Goal: Book appointment/travel/reservation

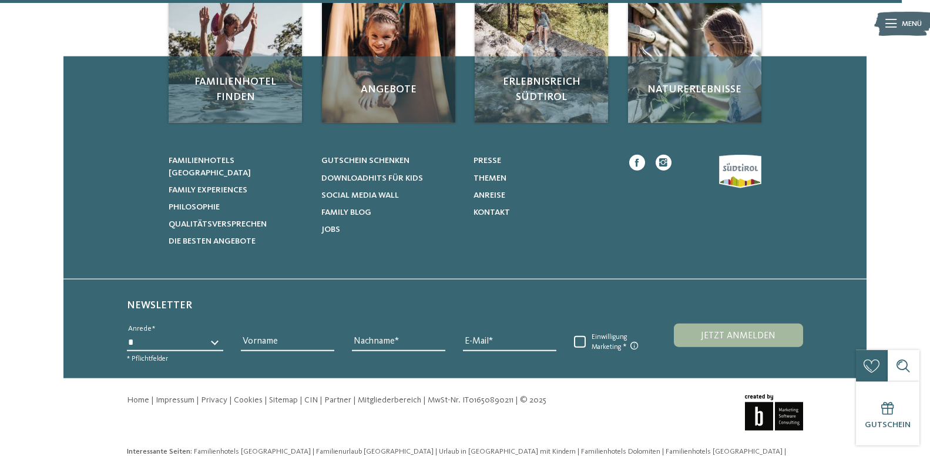
scroll to position [1568, 0]
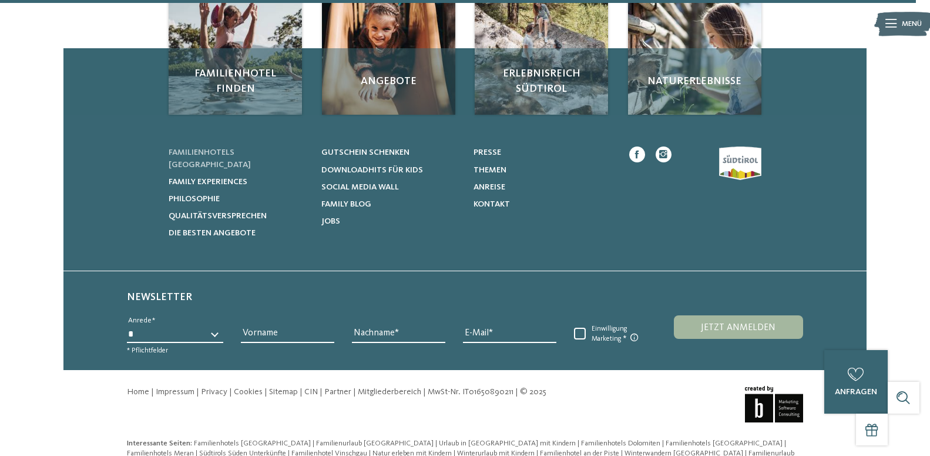
click at [251, 156] on span "Familienhotels [GEOGRAPHIC_DATA]" at bounding box center [210, 158] width 82 height 20
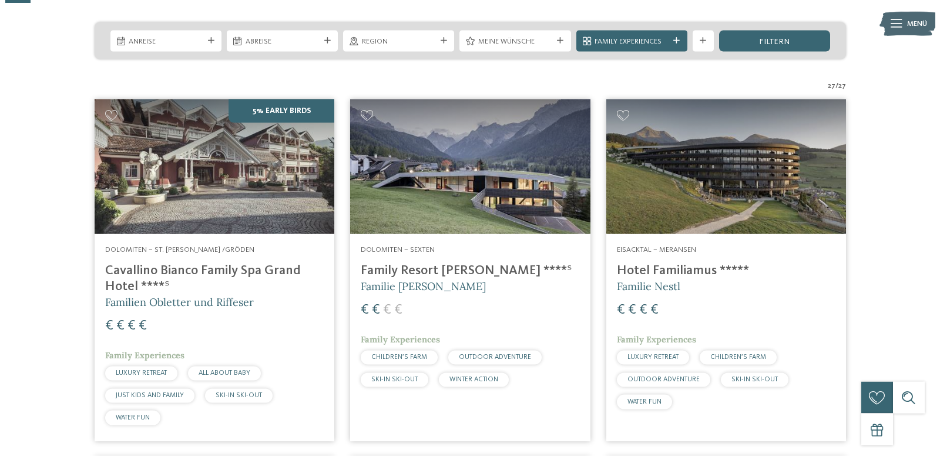
scroll to position [76, 0]
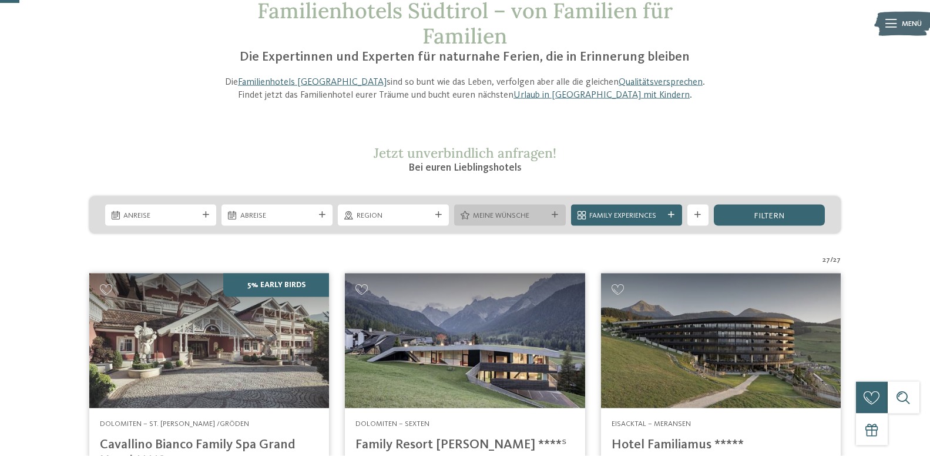
click at [556, 212] on icon at bounding box center [555, 215] width 6 height 6
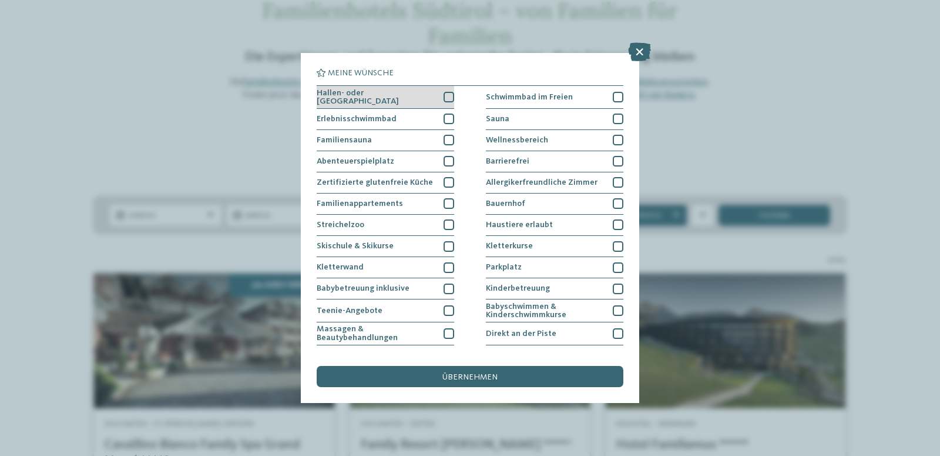
click at [393, 99] on span "Hallen- oder Schleusenbad" at bounding box center [376, 97] width 119 height 17
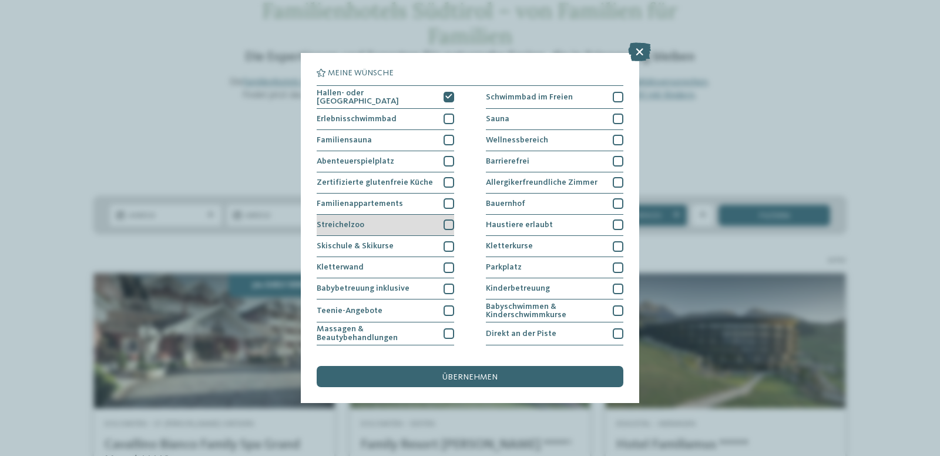
click at [376, 223] on div "Streichelzoo" at bounding box center [386, 225] width 138 height 21
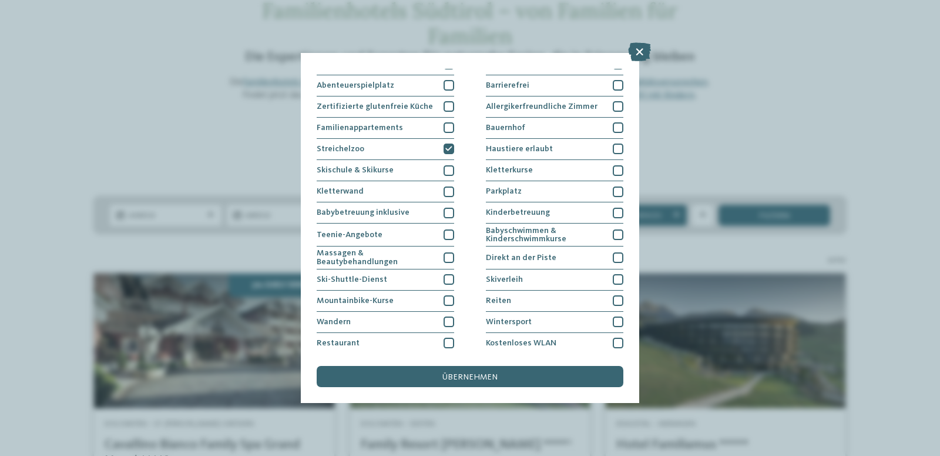
scroll to position [78, 0]
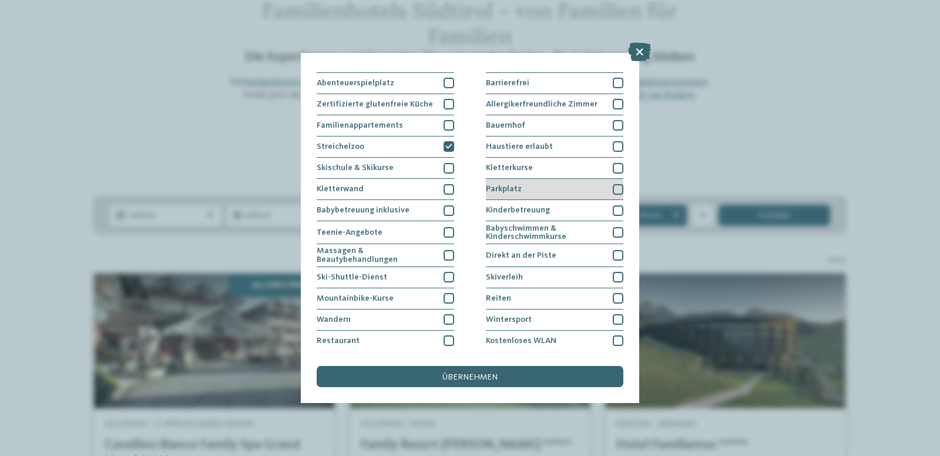
click at [597, 189] on div "Parkplatz" at bounding box center [555, 189] width 138 height 21
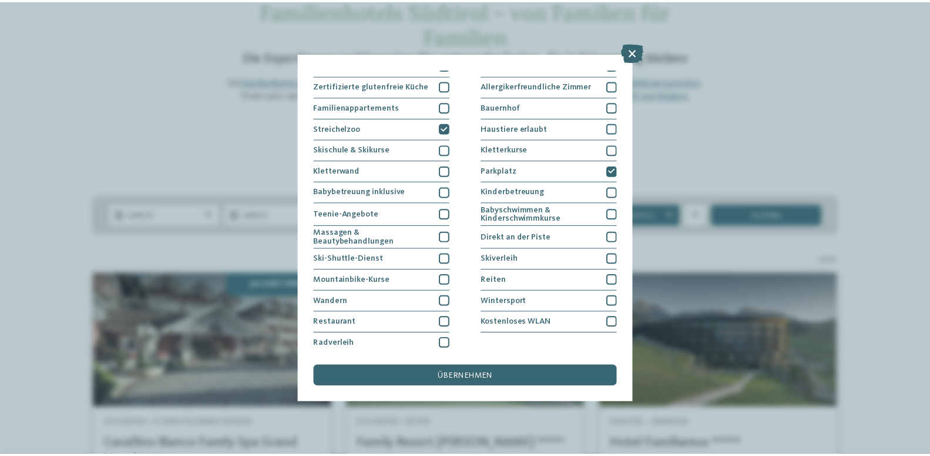
scroll to position [99, 0]
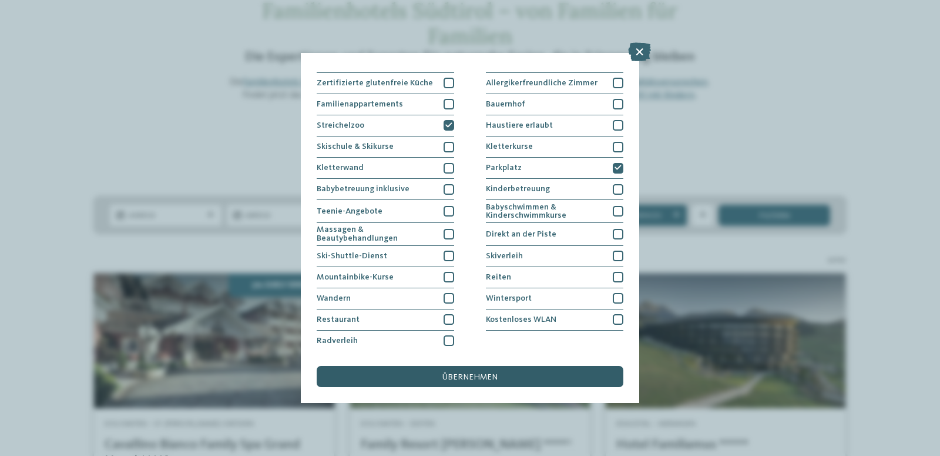
click at [468, 371] on div "übernehmen" at bounding box center [470, 376] width 307 height 21
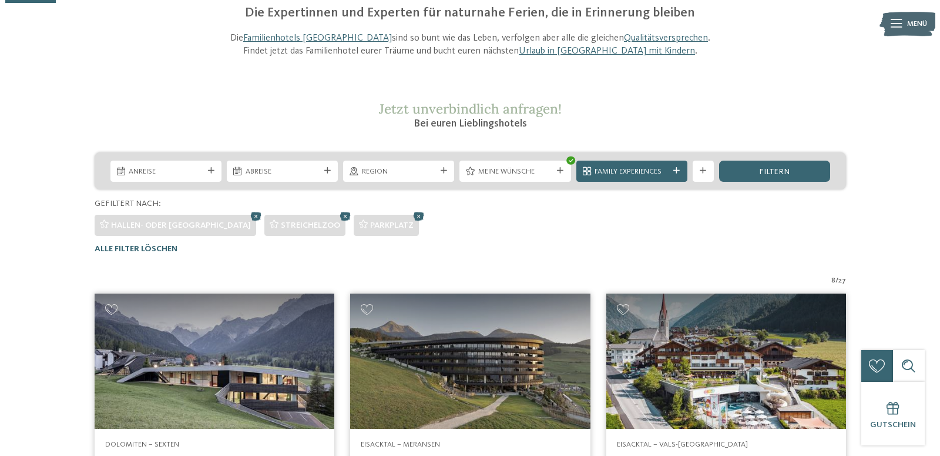
scroll to position [87, 0]
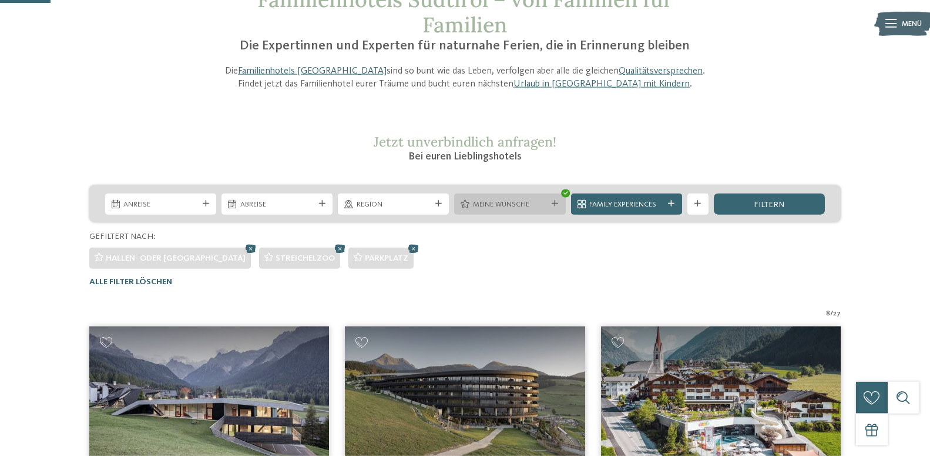
click at [535, 205] on span "Meine Wünsche" at bounding box center [510, 204] width 74 height 11
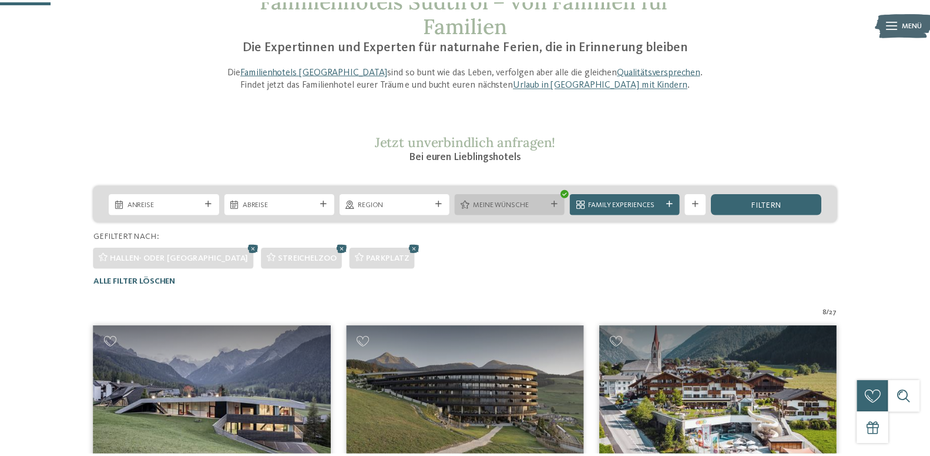
scroll to position [99, 0]
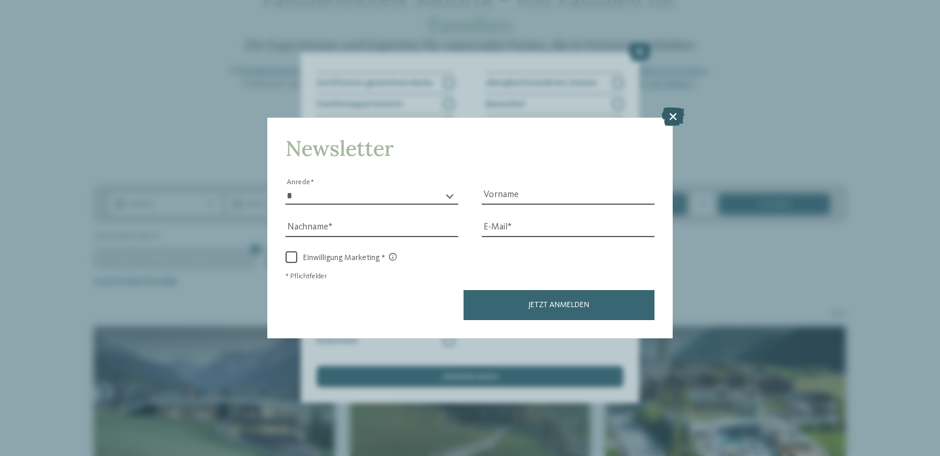
click at [671, 120] on icon at bounding box center [673, 116] width 23 height 19
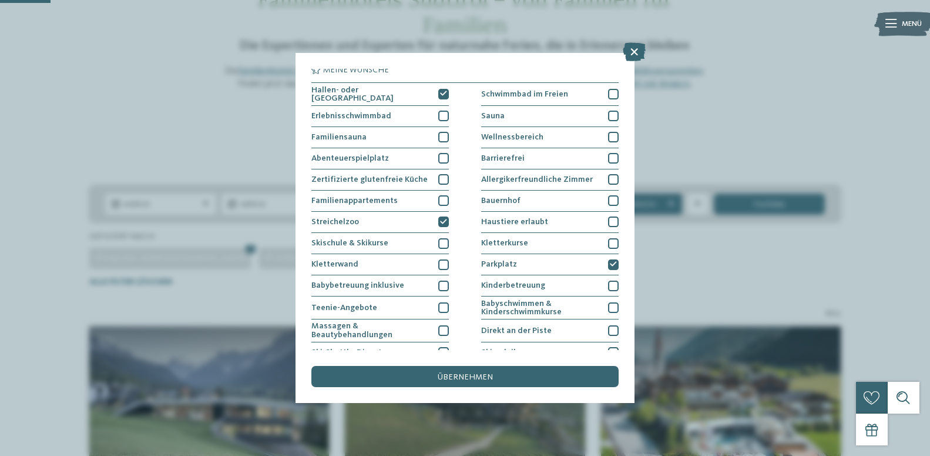
scroll to position [0, 0]
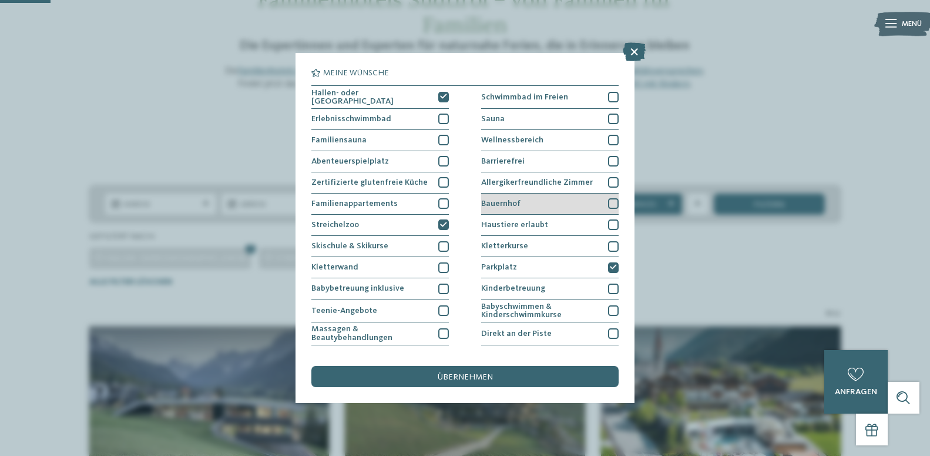
click at [573, 204] on div "Bauernhof" at bounding box center [550, 203] width 138 height 21
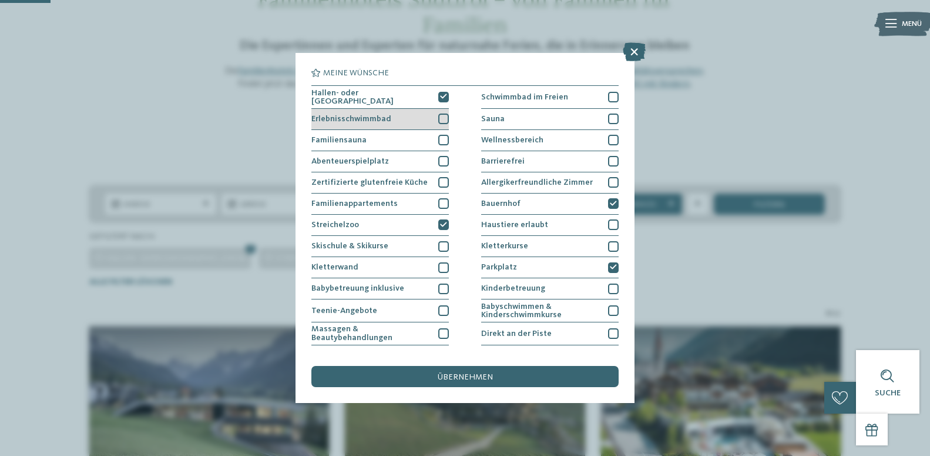
click at [404, 120] on div "Erlebnisschwimmbad" at bounding box center [381, 119] width 138 height 21
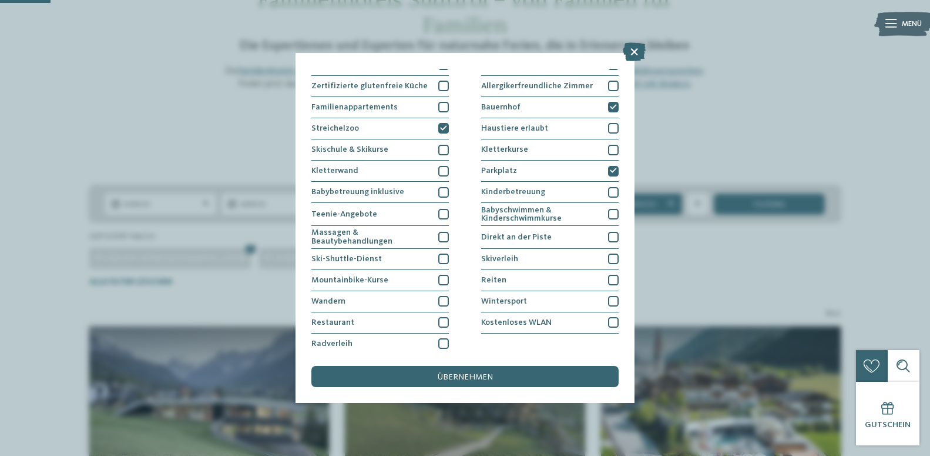
scroll to position [99, 0]
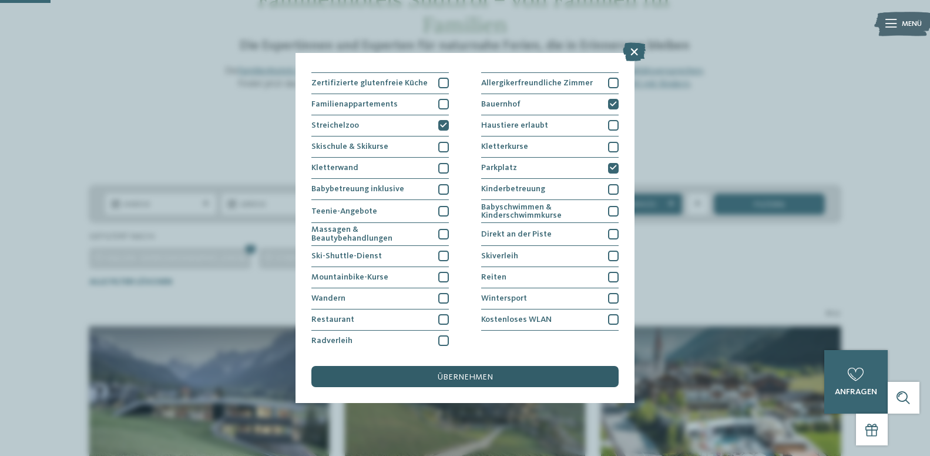
click at [416, 376] on div "übernehmen" at bounding box center [465, 376] width 307 height 21
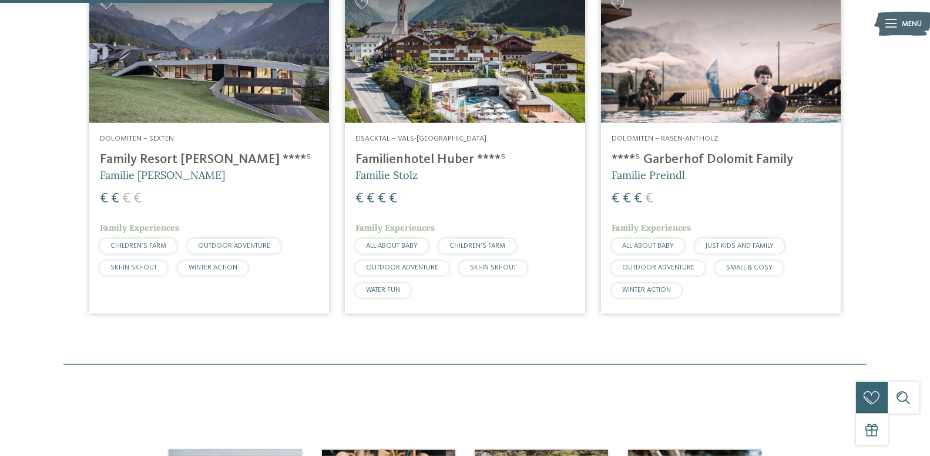
scroll to position [297, 0]
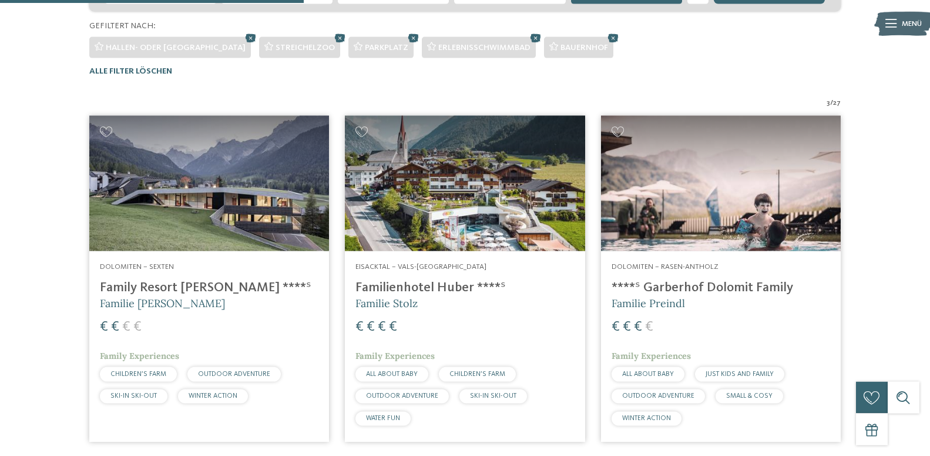
click at [224, 176] on img at bounding box center [209, 183] width 240 height 135
click at [180, 235] on img at bounding box center [209, 183] width 240 height 135
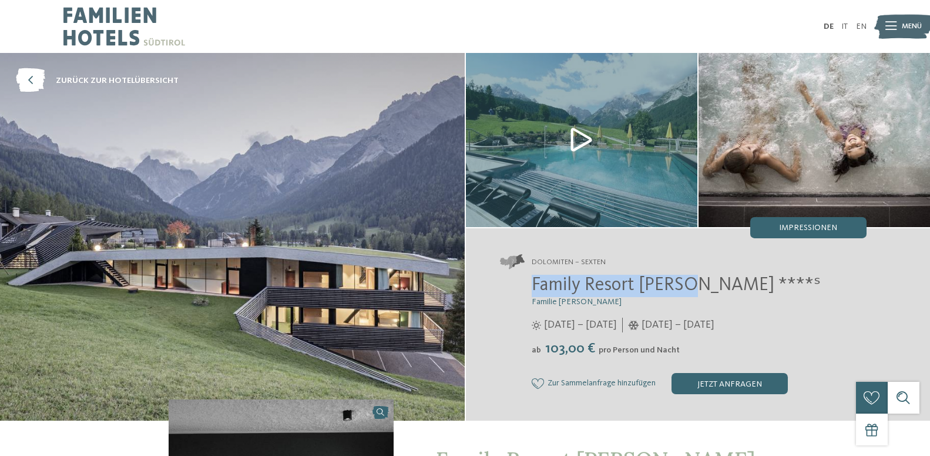
drag, startPoint x: 533, startPoint y: 280, endPoint x: 688, endPoint y: 277, distance: 155.8
click at [688, 277] on span "Family Resort [PERSON_NAME] ****ˢ" at bounding box center [676, 285] width 289 height 19
copy span "Family Resort [PERSON_NAME]"
